Goal: Use online tool/utility: Utilize a website feature to perform a specific function

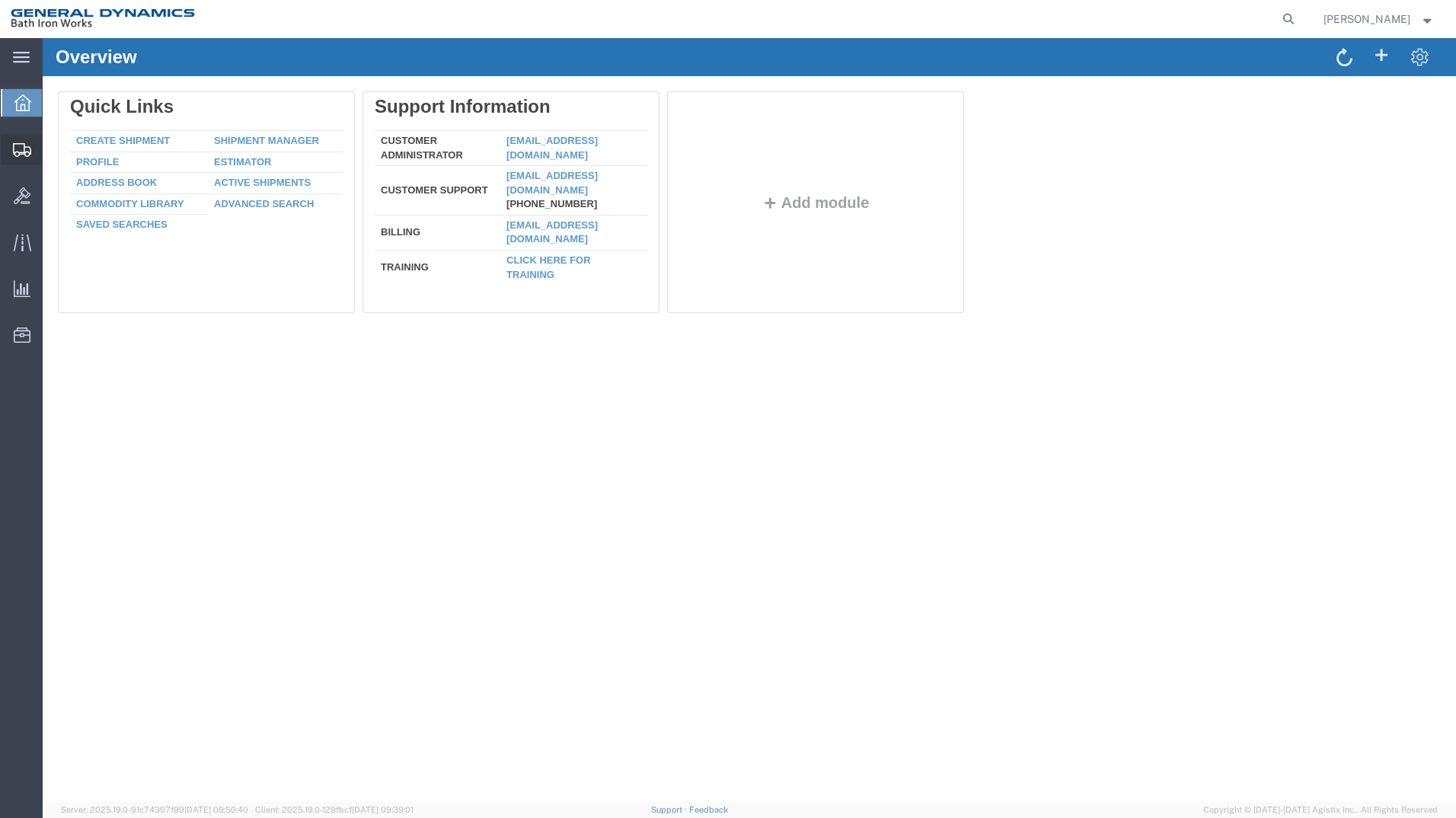
click at [0, 0] on span "Estimator" at bounding box center [0, 0] width 0 height 0
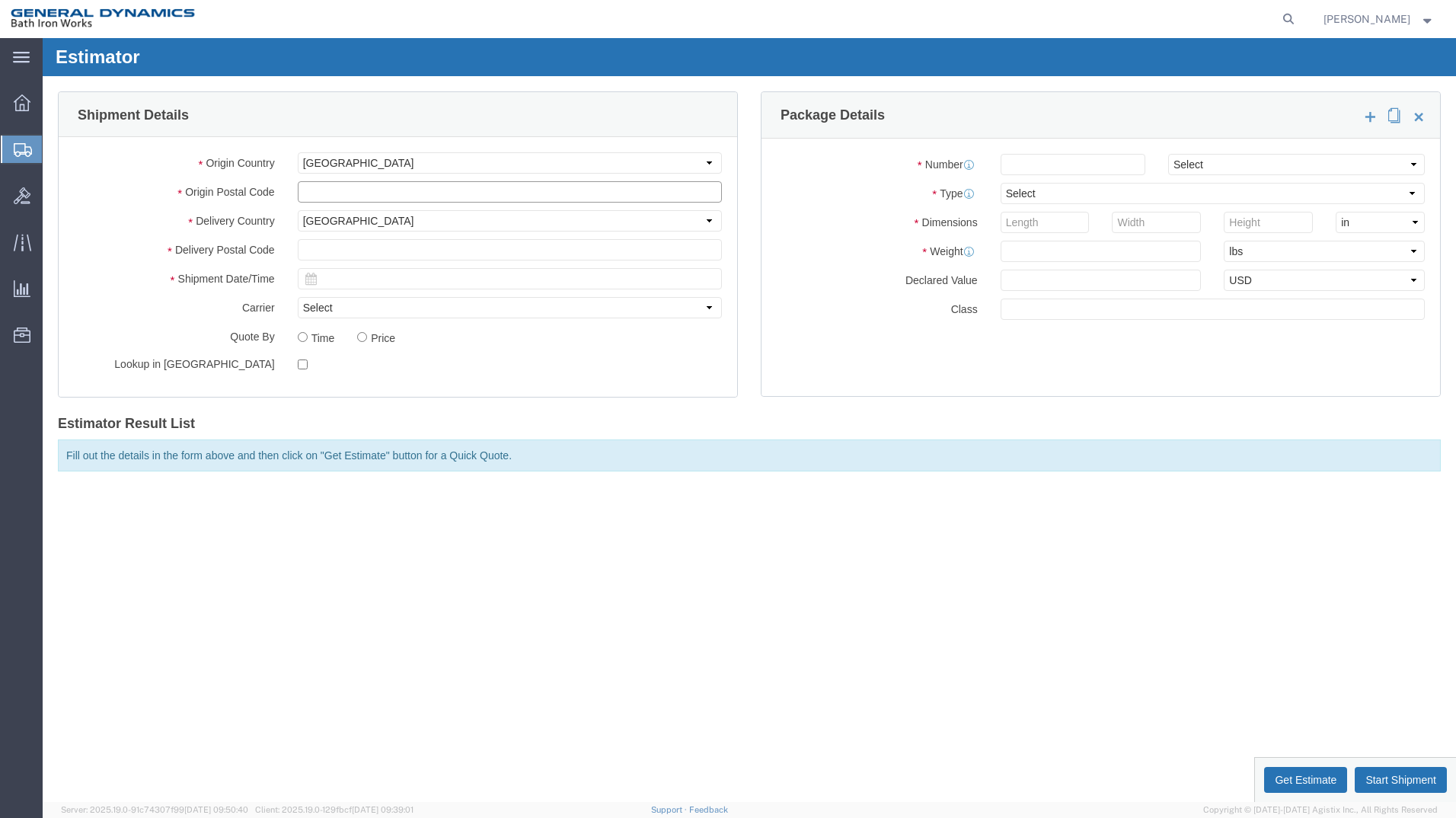
click at [362, 190] on input "text" at bounding box center [510, 192] width 424 height 21
type input "91911"
type input "04011"
click at [378, 422] on td "24" at bounding box center [383, 419] width 23 height 23
type input "09/24/2025"
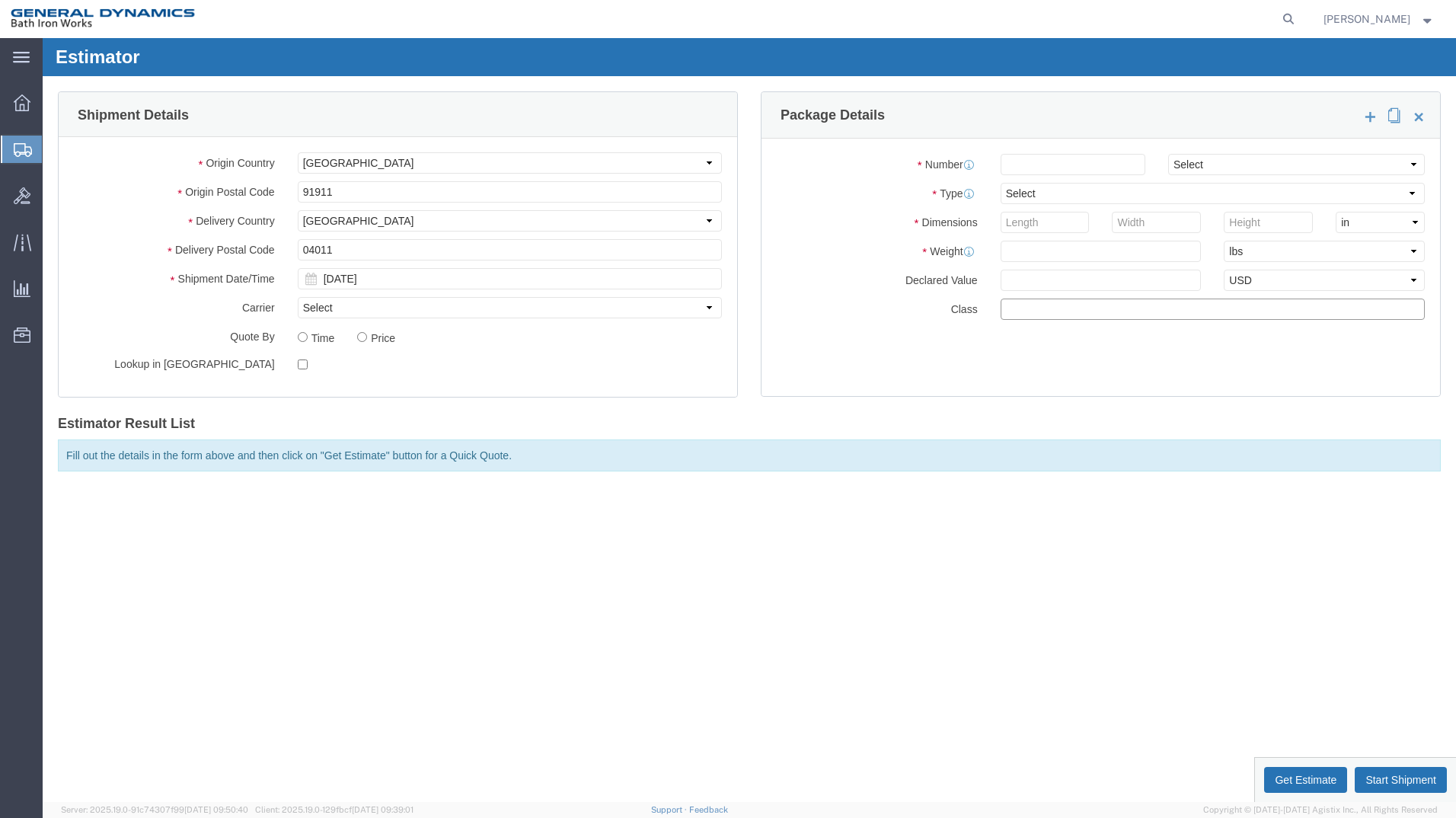
click at [1042, 313] on input "text" at bounding box center [1213, 309] width 424 height 21
type input "55"
click at [1075, 173] on input "number" at bounding box center [1073, 164] width 145 height 21
type input "1"
click at [1404, 162] on select "Select Air Less than Truckload Multi-Leg Ocean Freight Rail Small Parcel Truckl…" at bounding box center [1296, 164] width 257 height 21
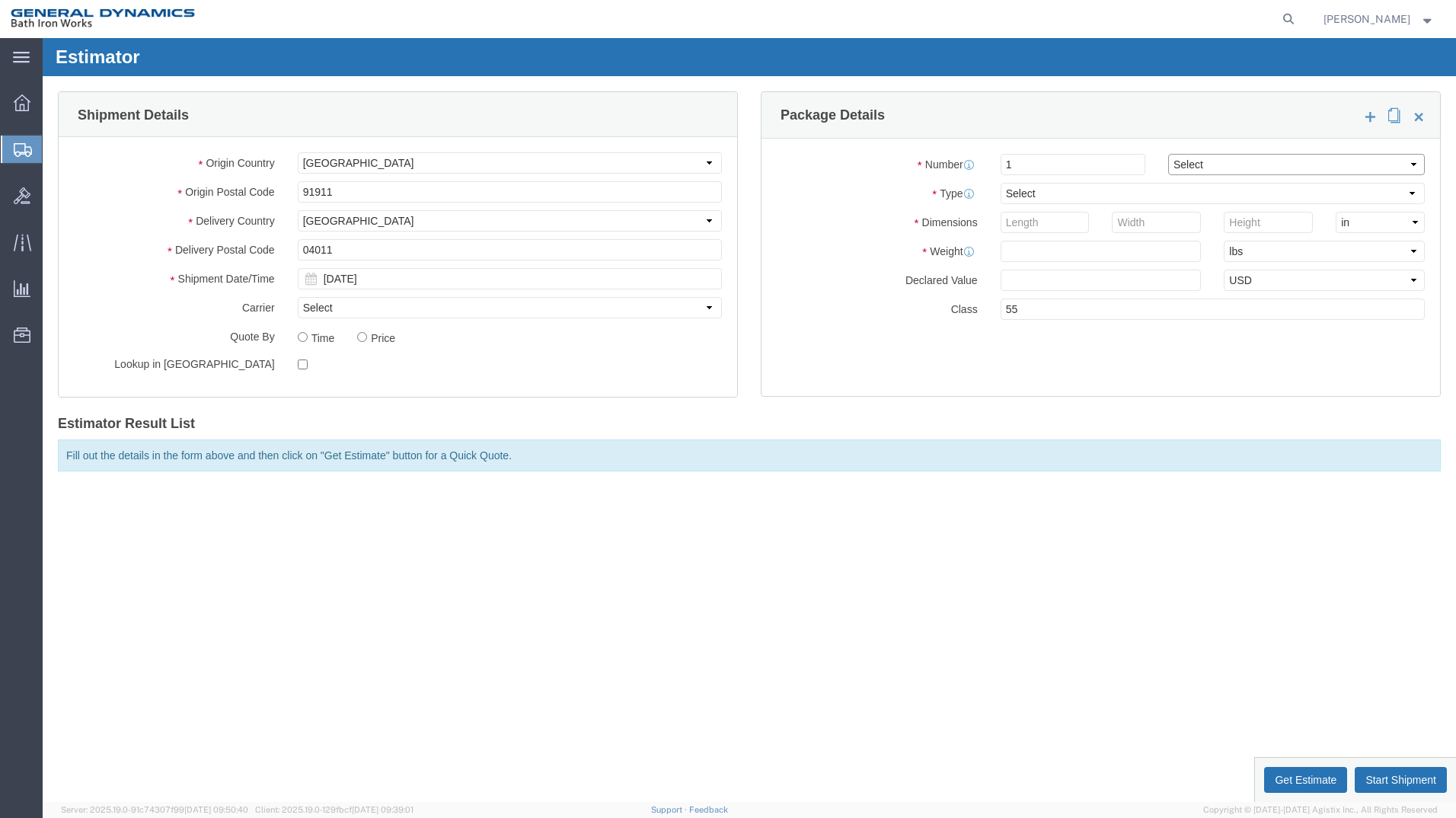
select select "LTL"
click at [1169, 154] on select "Select Air Less than Truckload Multi-Leg Ocean Freight Rail Small Parcel Truckl…" at bounding box center [1296, 164] width 257 height 21
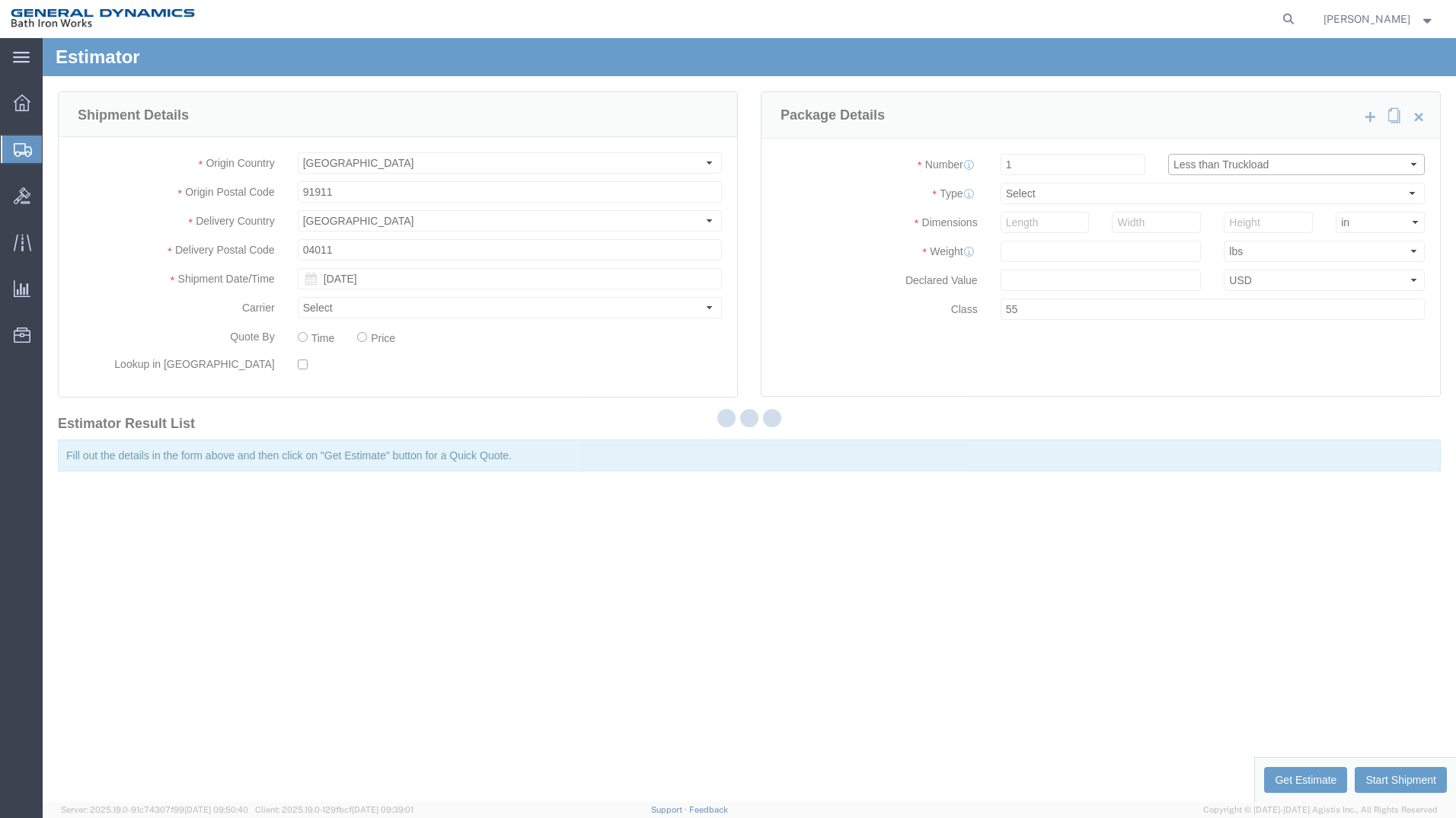
select select "CBOX"
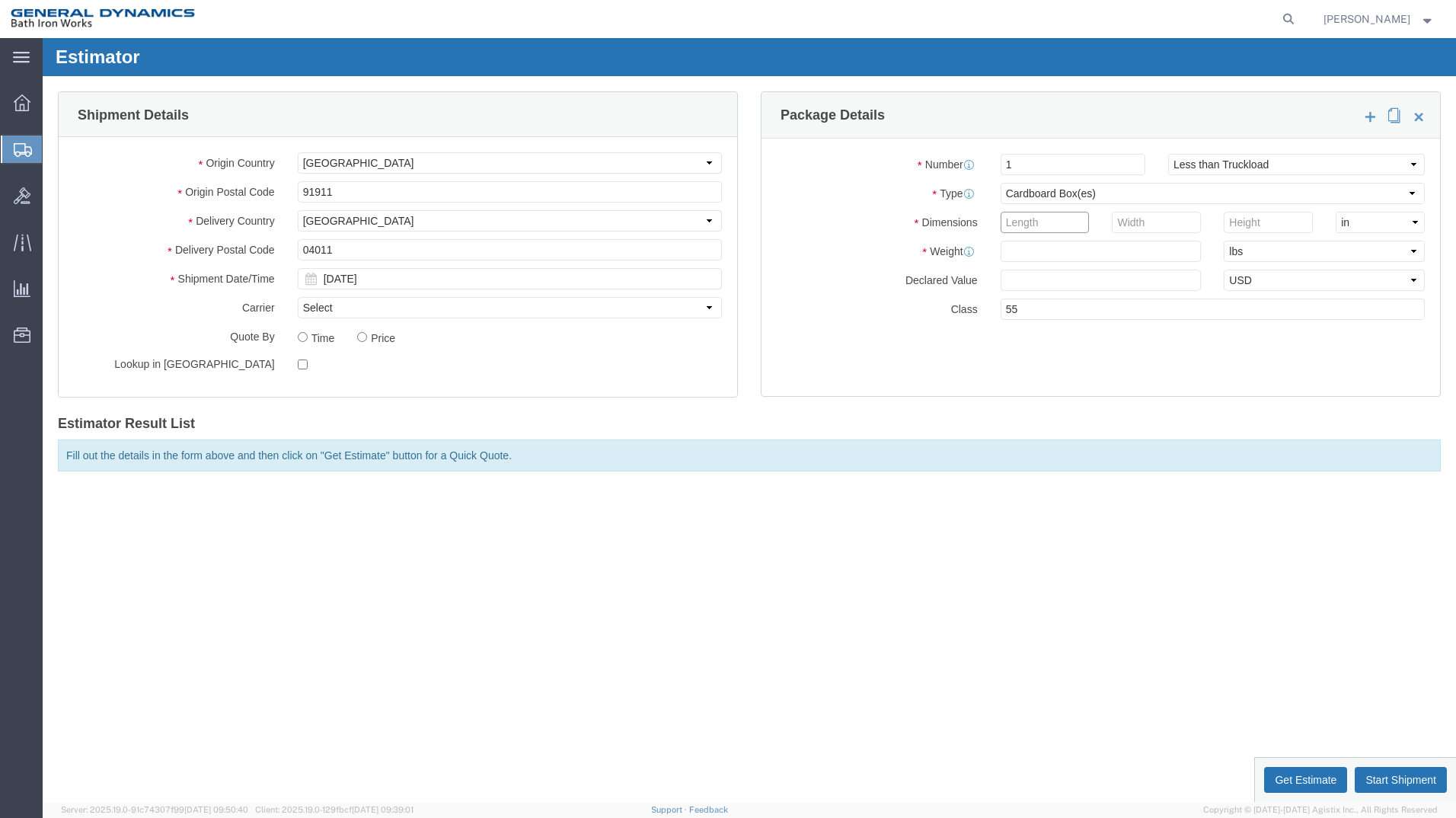
click at [1050, 221] on input "number" at bounding box center [1045, 222] width 89 height 21
type input "33"
type input "48"
type input "11"
type input "500"
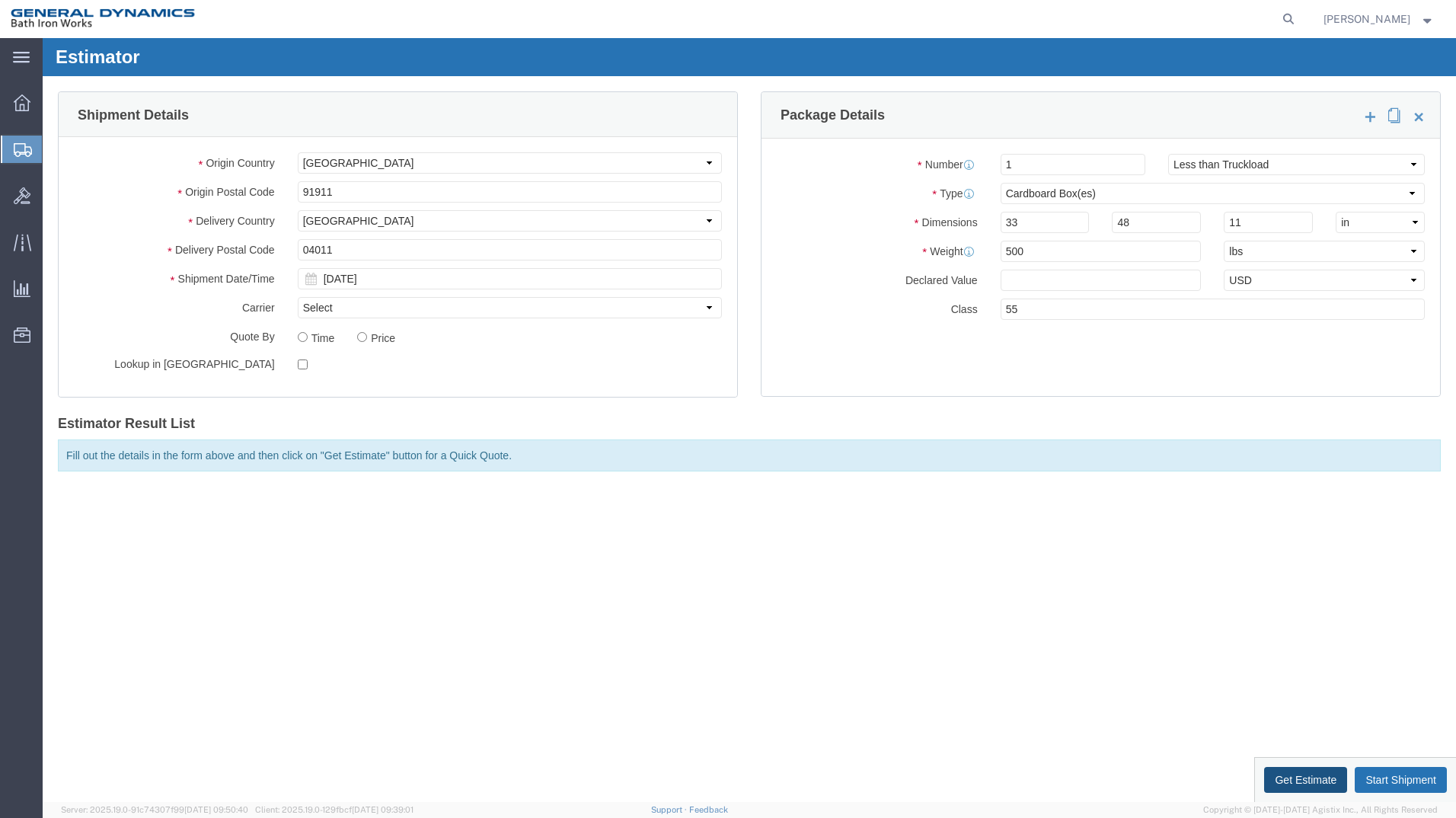
click at [1287, 619] on button "Get Estimate" at bounding box center [1306, 780] width 83 height 26
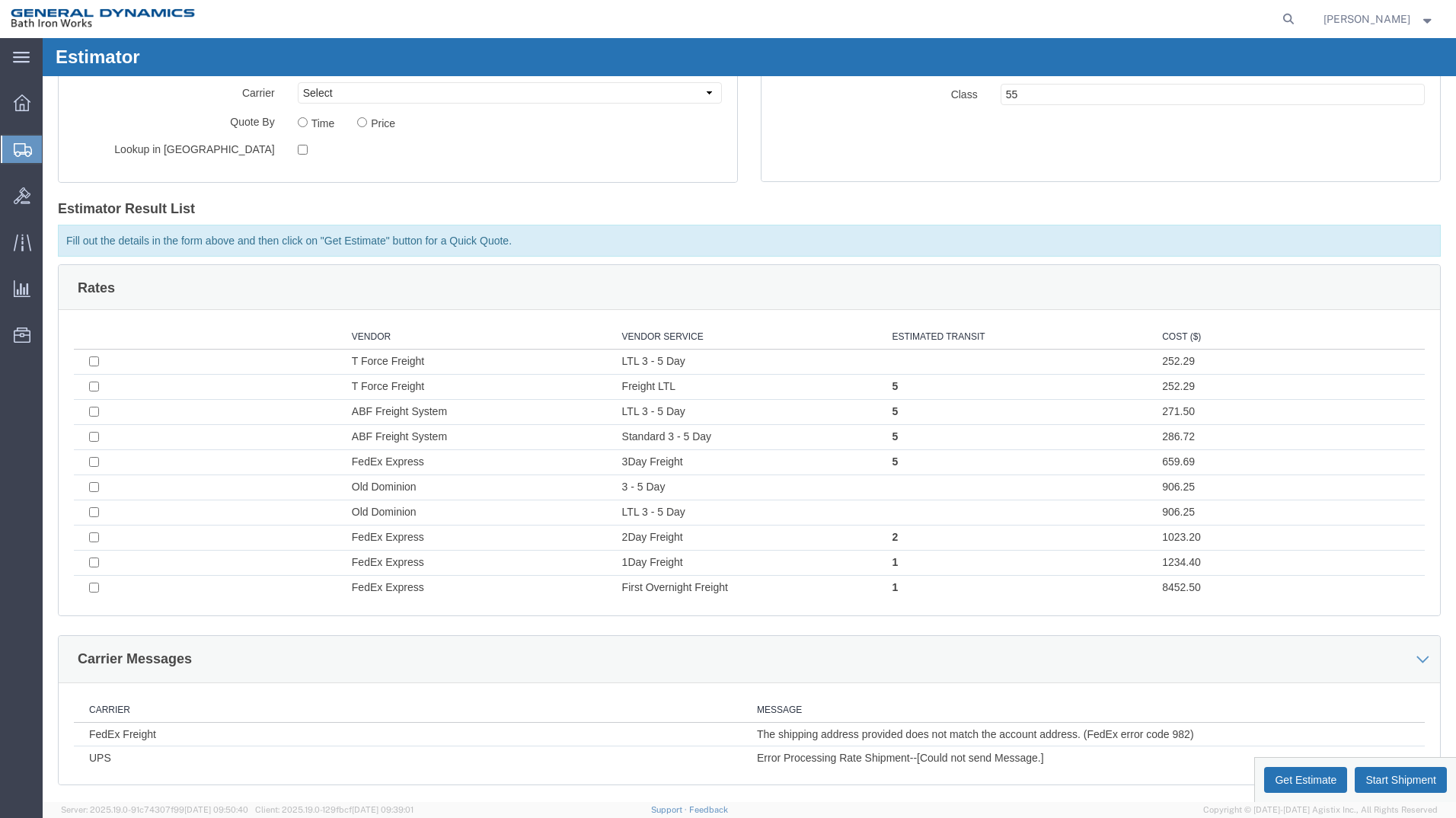
scroll to position [197, 0]
